Goal: Find contact information: Find contact information

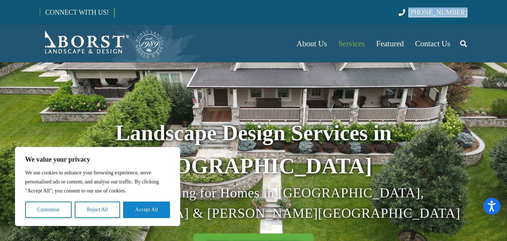
drag, startPoint x: 474, startPoint y: 13, endPoint x: 424, endPoint y: 14, distance: 49.9
click at [424, 14] on div "CONNECT WITH US! [PHONE_NUMBER]" at bounding box center [253, 12] width 507 height 25
copy span "[PHONE_NUMBER]"
click at [160, 213] on button "Accept All" at bounding box center [146, 209] width 47 height 17
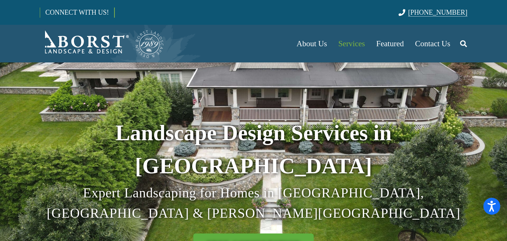
drag, startPoint x: 473, startPoint y: 14, endPoint x: 426, endPoint y: 15, distance: 47.3
click at [426, 15] on div "CONNECT WITH US! [PHONE_NUMBER]" at bounding box center [253, 12] width 507 height 25
